Goal: Information Seeking & Learning: Learn about a topic

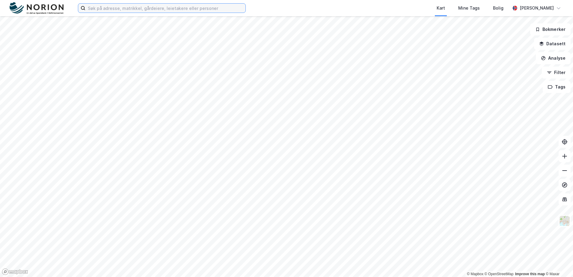
click at [137, 10] on input at bounding box center [165, 8] width 160 height 9
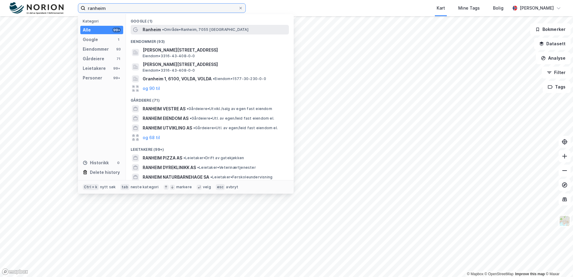
type input "ranheim"
click at [174, 25] on div "Ranheim • Område • [GEOGRAPHIC_DATA], 7055 [GEOGRAPHIC_DATA]" at bounding box center [210, 30] width 158 height 10
